Goal: Use online tool/utility: Utilize a website feature to perform a specific function

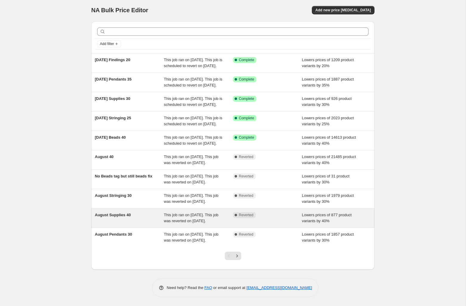
scroll to position [61, 0]
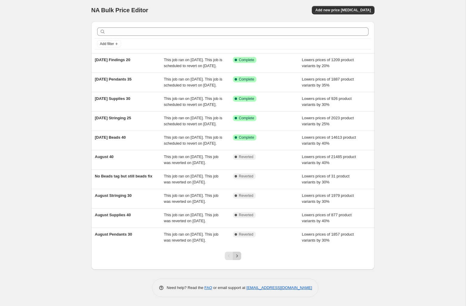
click at [239, 255] on icon "Next" at bounding box center [237, 256] width 6 height 6
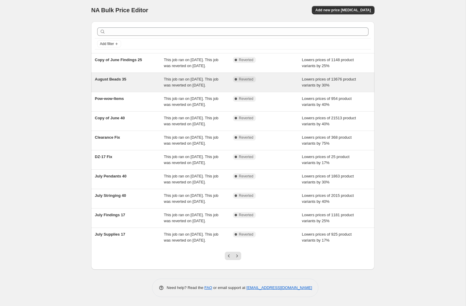
scroll to position [21, 0]
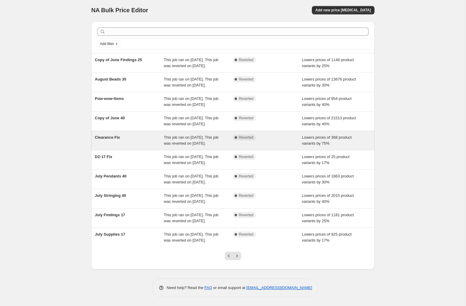
click at [183, 144] on div "This job ran on [DATE]. This job was reverted on [DATE]." at bounding box center [198, 140] width 69 height 12
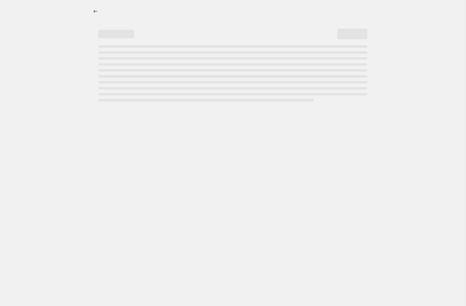
select select "percentage"
select select "not_equal"
select select "product_status"
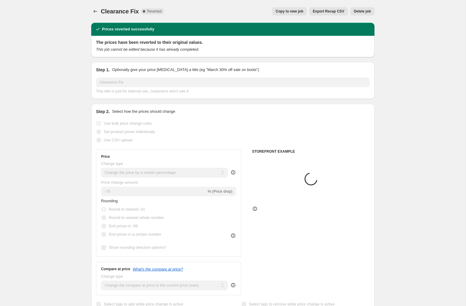
select select "collection"
select select "vendor"
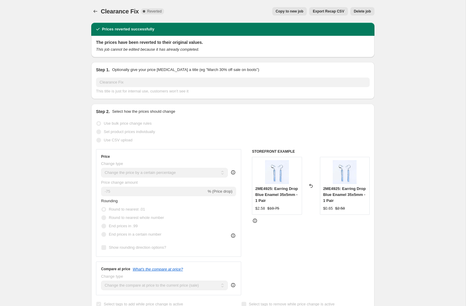
click at [293, 11] on span "Copy to new job" at bounding box center [290, 11] width 28 height 5
select select "percentage"
select select "collection"
select select "vendor"
select select "not_equal"
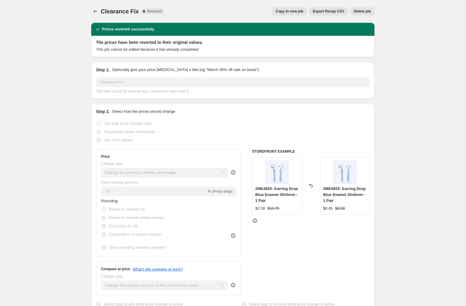
select select "product_status"
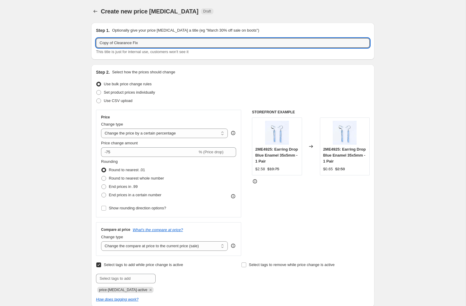
drag, startPoint x: 115, startPoint y: 43, endPoint x: 75, endPoint y: 29, distance: 42.2
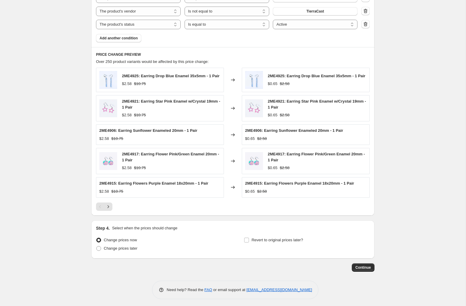
scroll to position [414, 0]
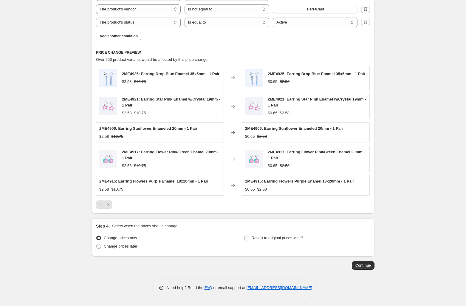
type input "Clearance Fix 2"
click at [247, 237] on input "Revert to original prices later?" at bounding box center [246, 238] width 5 height 5
checkbox input "true"
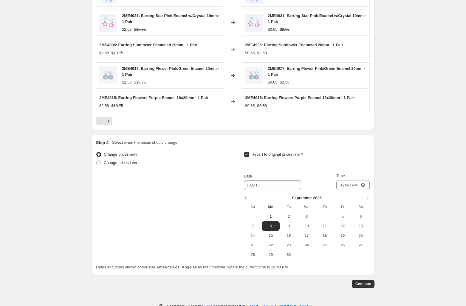
scroll to position [516, 0]
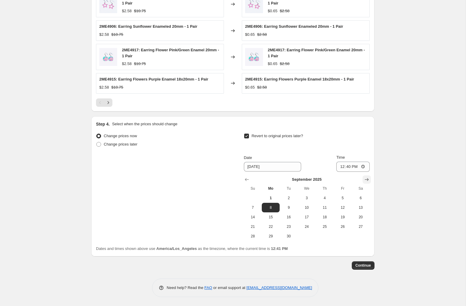
click at [368, 180] on icon "Show next month, October 2025" at bounding box center [367, 179] width 4 height 3
click at [308, 197] on span "1" at bounding box center [306, 198] width 13 height 5
type input "[DATE]"
click at [340, 167] on input "12:40" at bounding box center [352, 167] width 33 height 10
click at [352, 167] on input "12:40" at bounding box center [352, 167] width 33 height 10
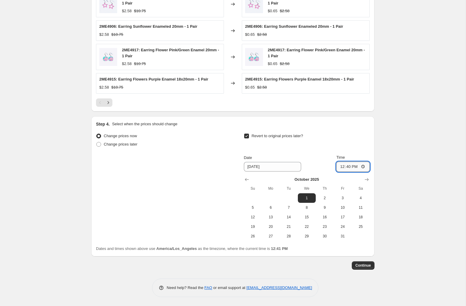
type input "00:40"
click at [333, 263] on div "Continue" at bounding box center [232, 265] width 283 height 8
click at [364, 264] on span "Continue" at bounding box center [363, 265] width 16 height 5
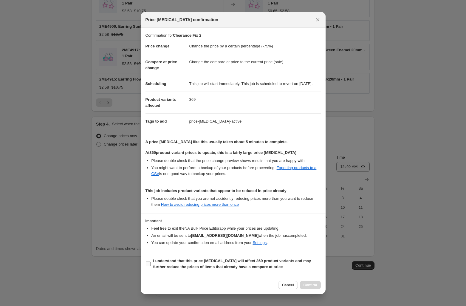
click at [147, 264] on input "I understand that this price [MEDICAL_DATA] will affect 369 product variants an…" at bounding box center [148, 263] width 5 height 5
checkbox input "true"
click at [311, 287] on span "Confirm" at bounding box center [311, 285] width 14 height 5
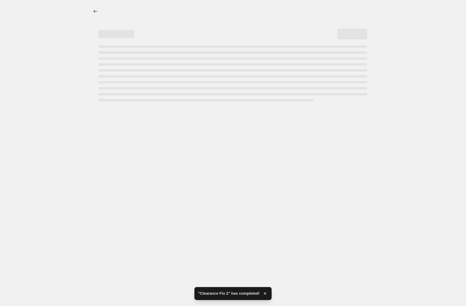
select select "percentage"
select select "collection"
select select "vendor"
select select "not_equal"
select select "product_status"
